Goal: Information Seeking & Learning: Check status

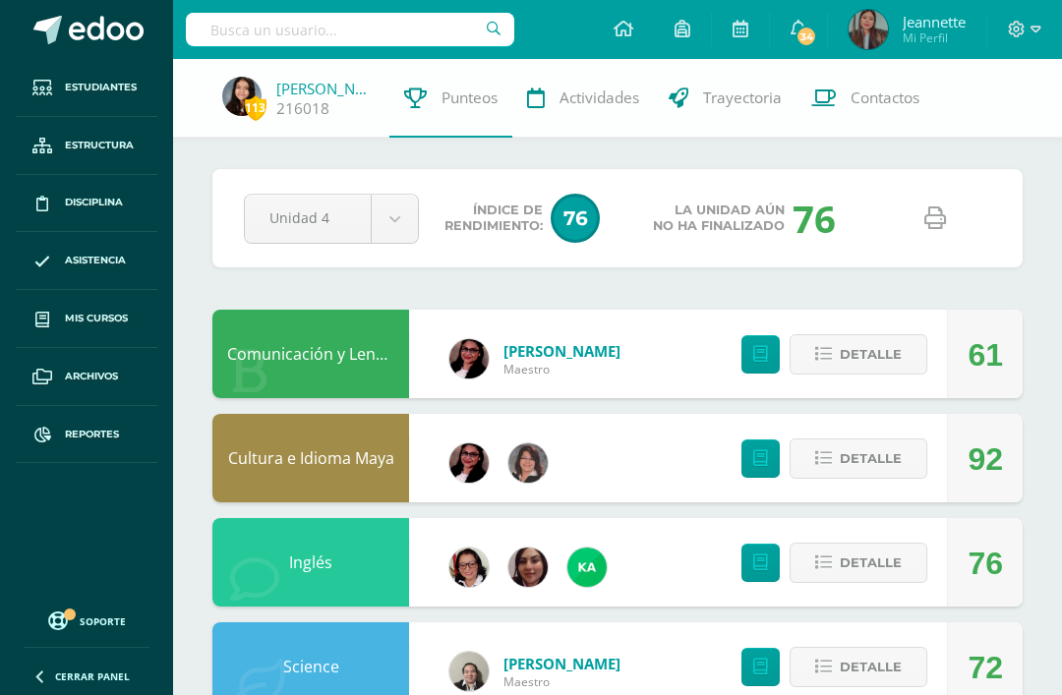
click at [380, 44] on input "text" at bounding box center [350, 29] width 328 height 33
type input "E"
type input "Mamila orellaña"
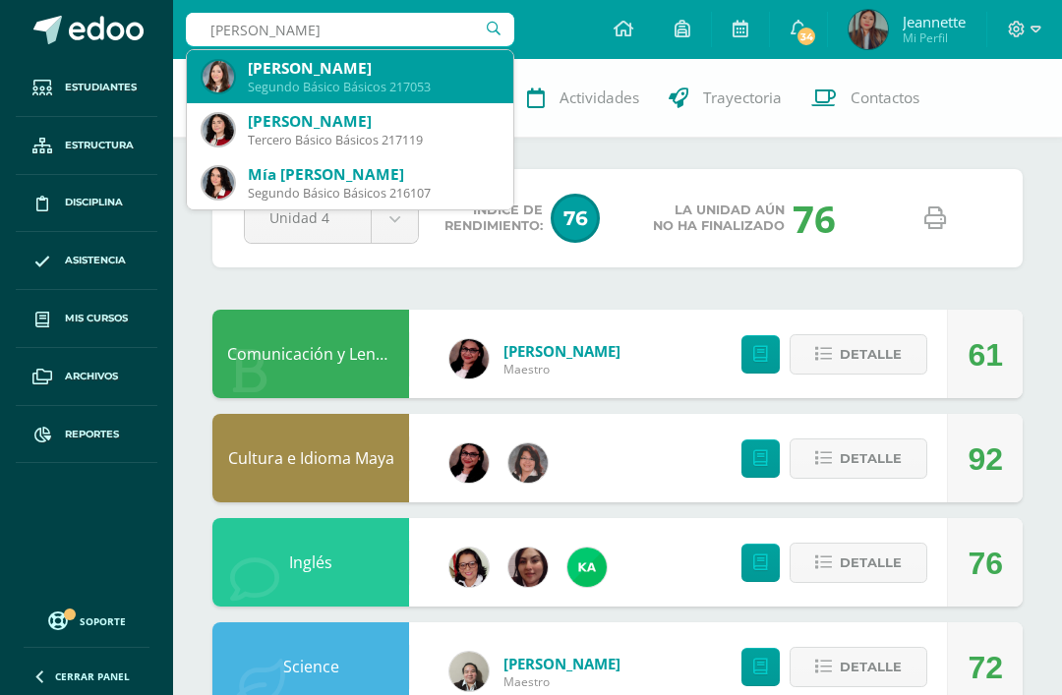
click at [431, 61] on div "Kamila Dolores Orellana Patzán" at bounding box center [373, 68] width 250 height 21
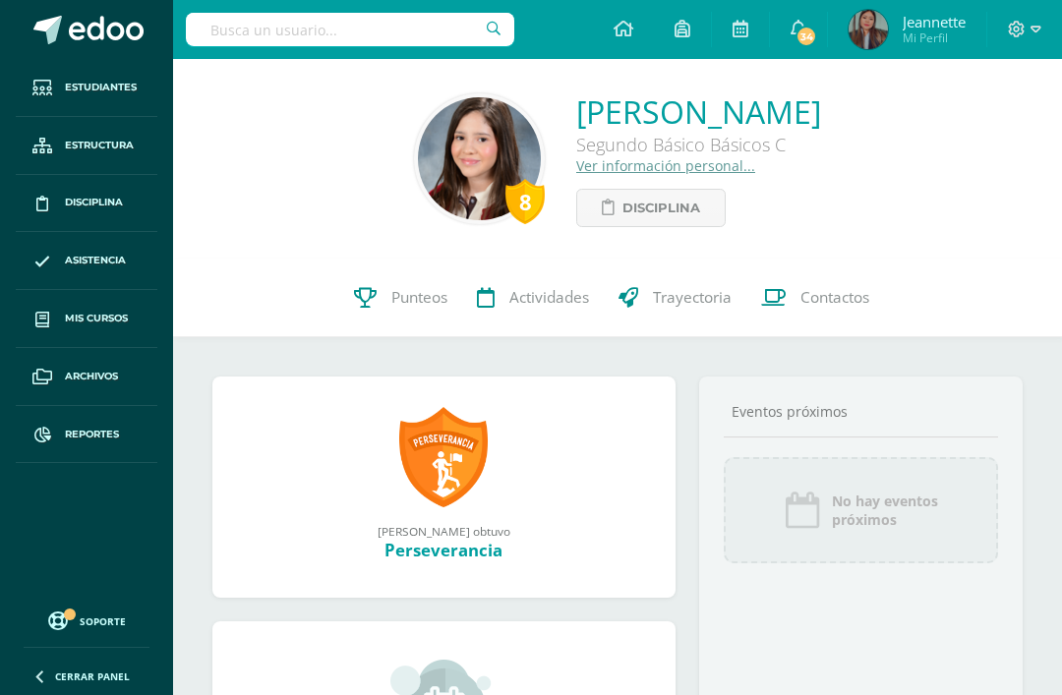
click at [367, 33] on input "text" at bounding box center [350, 29] width 328 height 33
type input "Fernanda diaz"
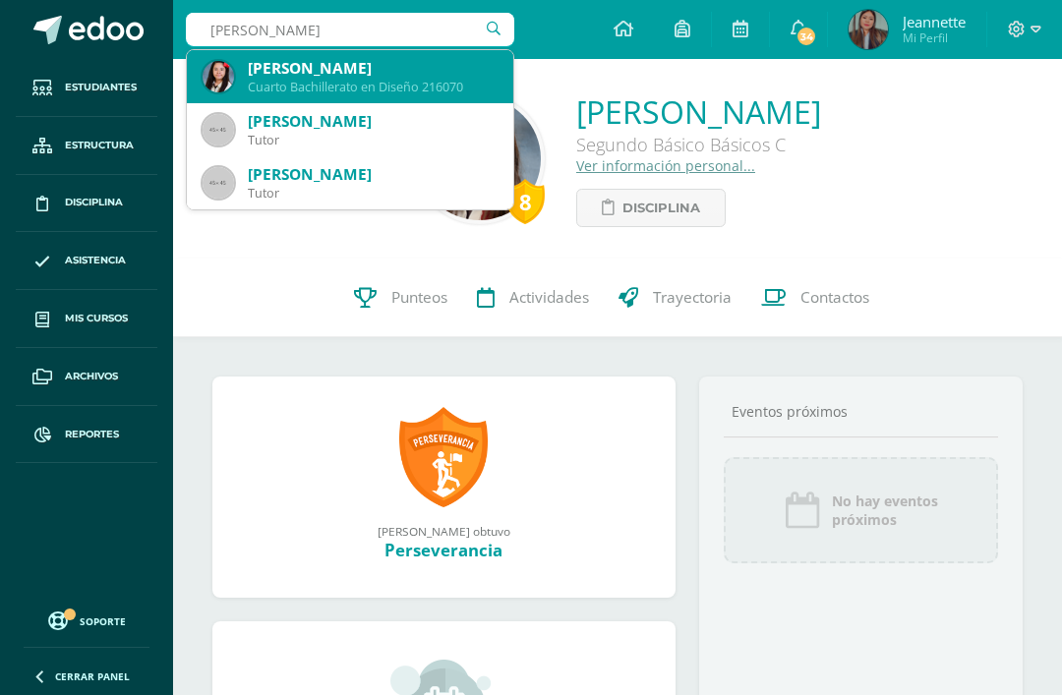
click at [410, 80] on div "Cuarto Bachillerato en Diseño 216070" at bounding box center [373, 87] width 250 height 17
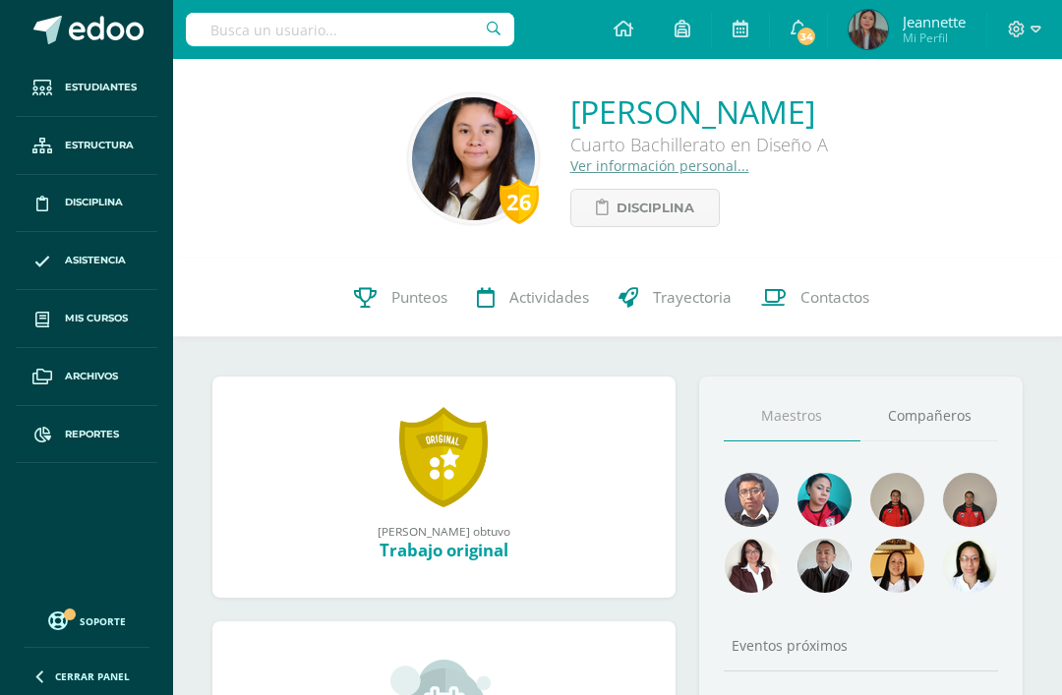
click at [414, 317] on link "Punteos" at bounding box center [400, 298] width 123 height 79
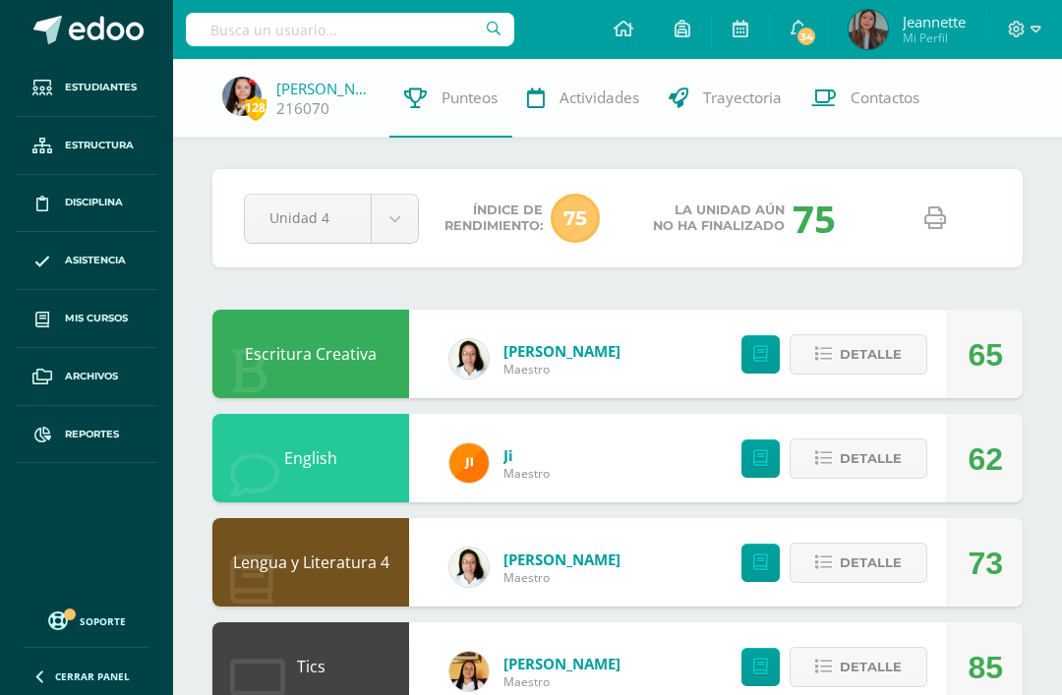
click at [945, 226] on icon at bounding box center [935, 218] width 22 height 22
click at [366, 36] on input "text" at bounding box center [350, 29] width 328 height 33
type input "Fatima gil"
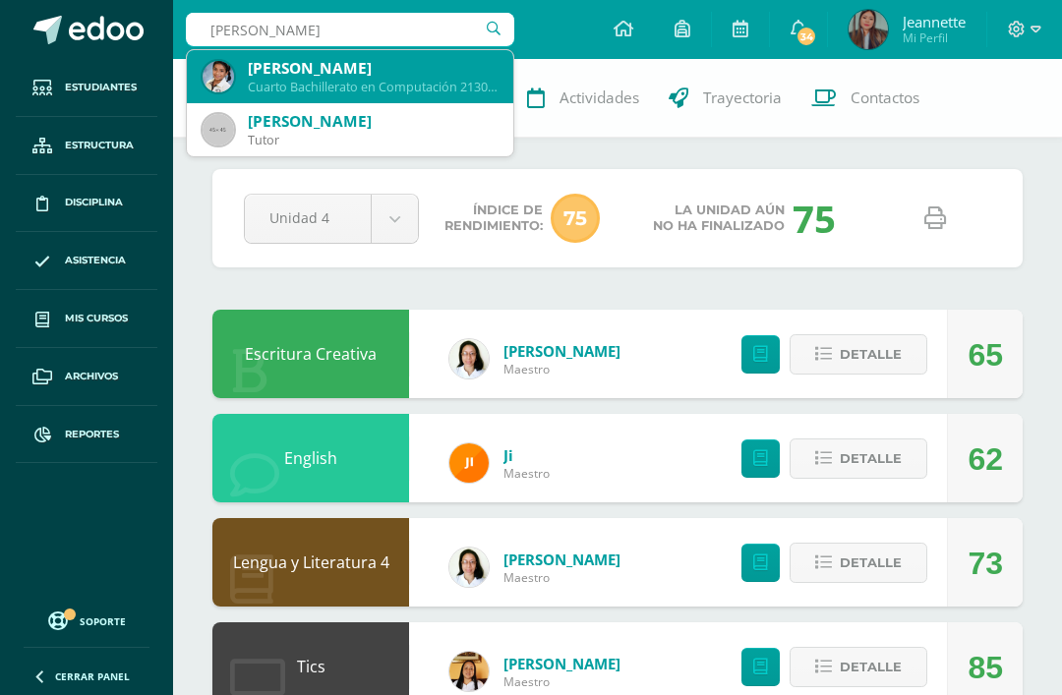
click at [395, 86] on div "Cuarto Bachillerato en Computación 213034" at bounding box center [373, 87] width 250 height 17
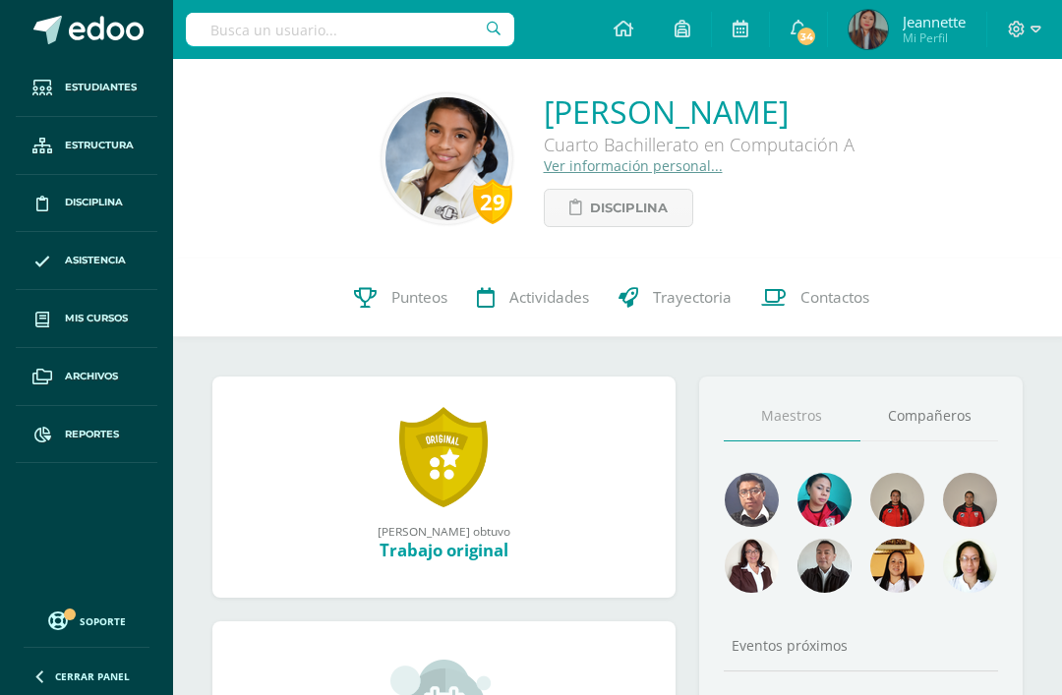
click at [414, 308] on span "Punteos" at bounding box center [419, 297] width 56 height 21
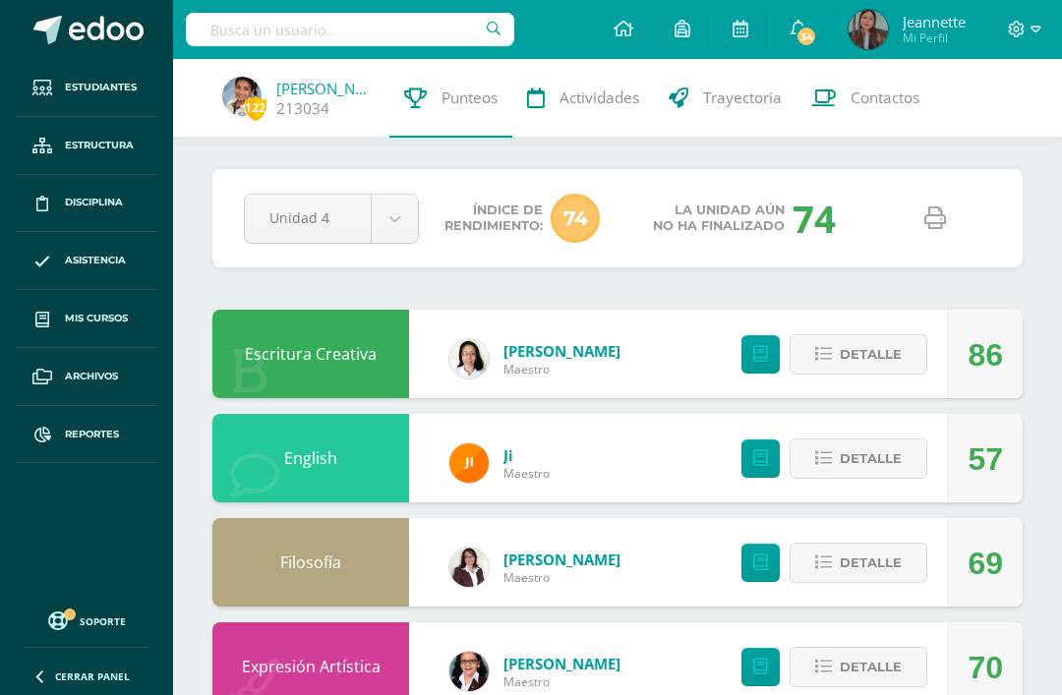
click at [924, 230] on link at bounding box center [935, 219] width 50 height 50
click at [380, 34] on input "text" at bounding box center [350, 29] width 328 height 33
type input "[PERSON_NAME]"
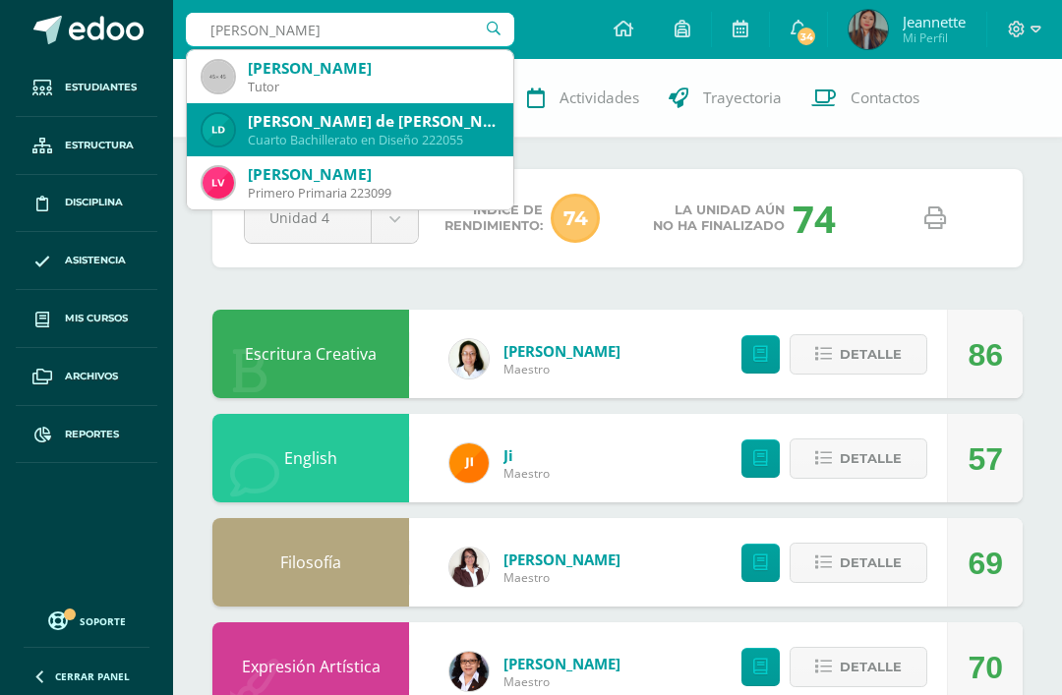
click at [403, 130] on div "[PERSON_NAME] de [PERSON_NAME]" at bounding box center [373, 121] width 250 height 21
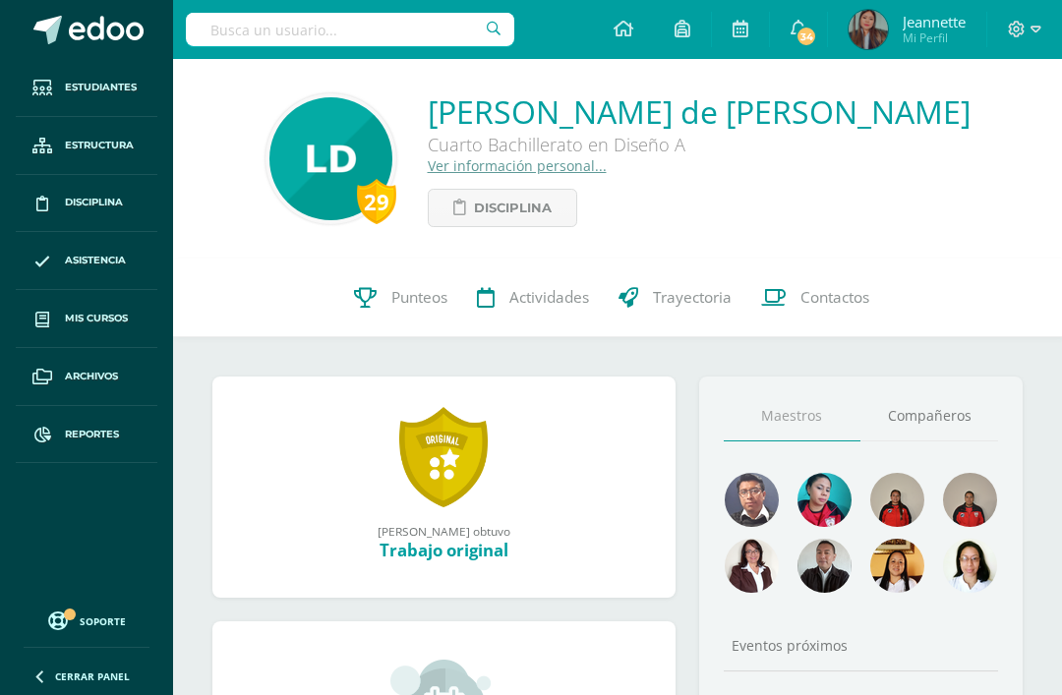
click at [424, 323] on link "Punteos" at bounding box center [400, 298] width 123 height 79
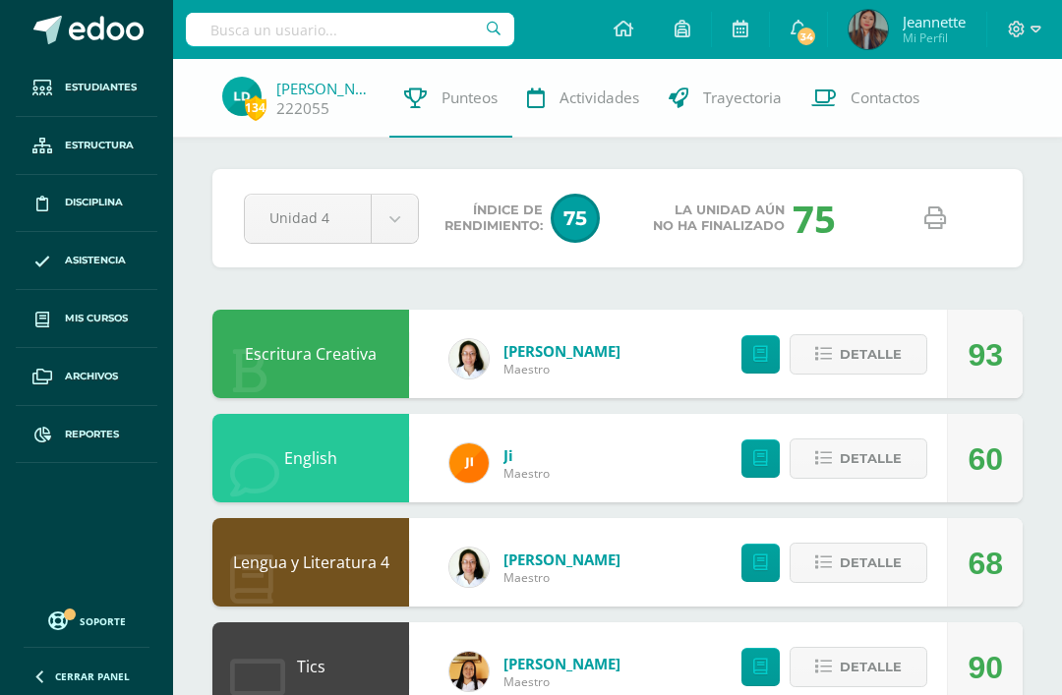
click at [924, 226] on icon at bounding box center [935, 218] width 22 height 22
